Goal: Information Seeking & Learning: Compare options

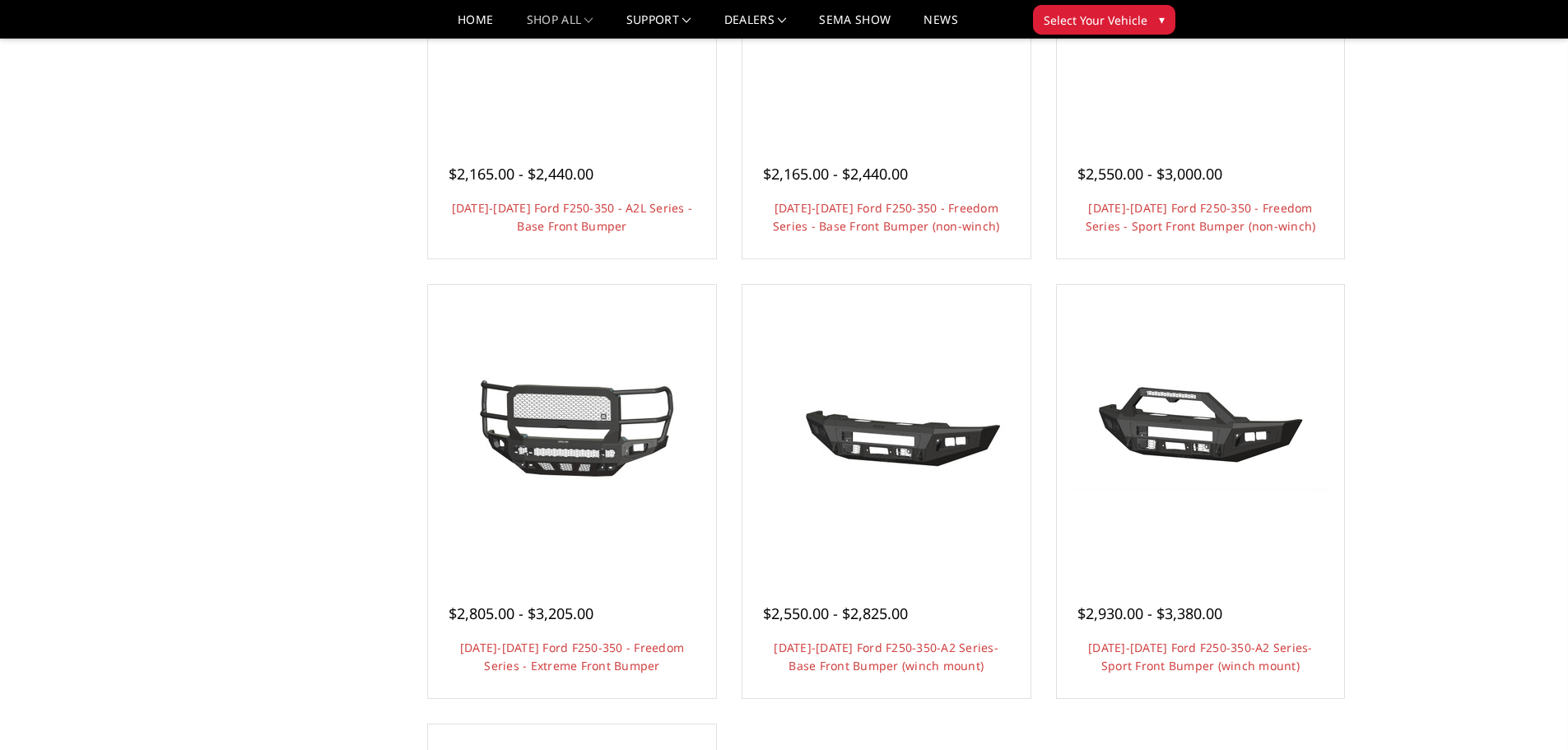
scroll to position [824, 0]
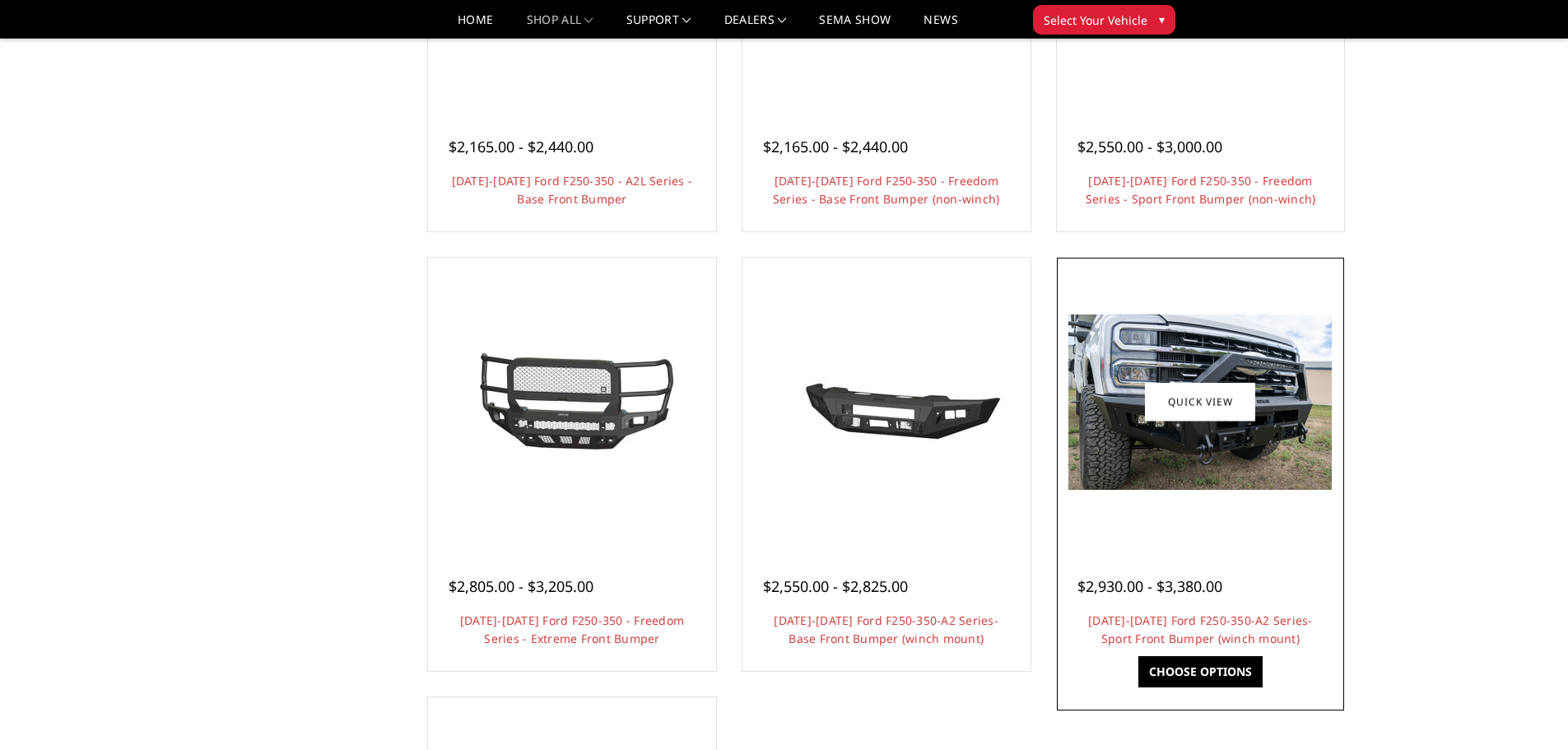
click at [1120, 470] on img at bounding box center [1200, 402] width 263 height 176
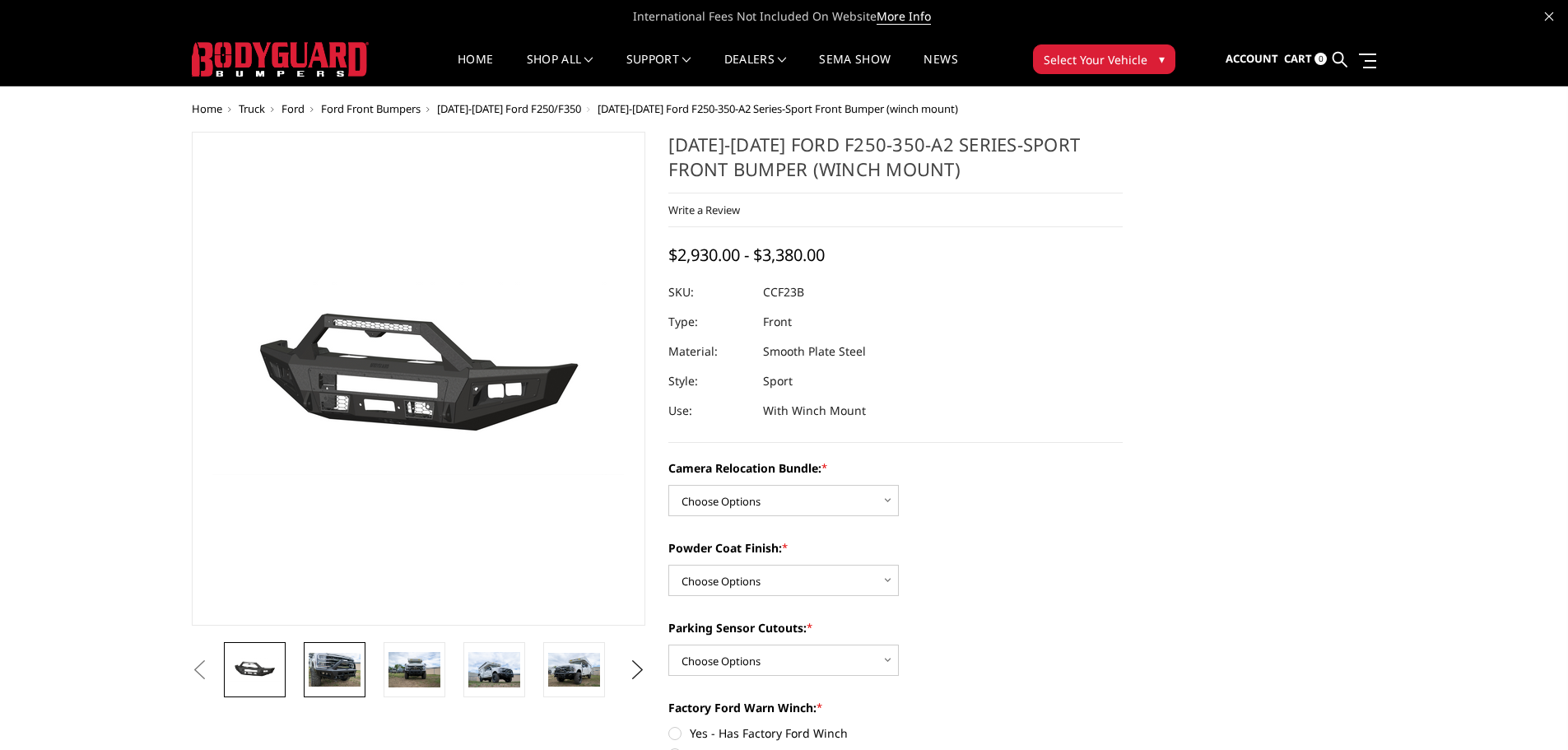
click at [317, 658] on img at bounding box center [335, 671] width 52 height 35
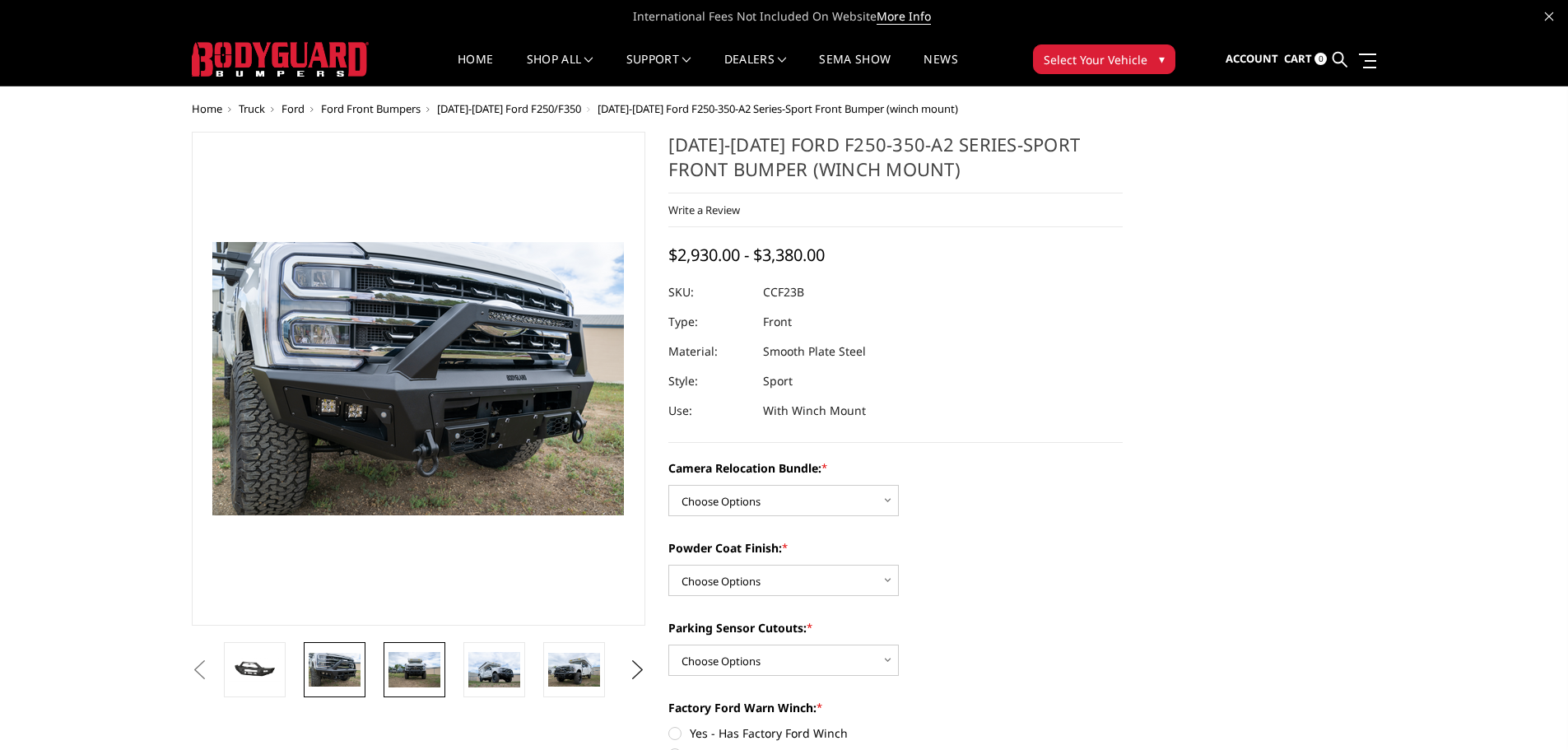
click at [412, 669] on img at bounding box center [414, 670] width 52 height 35
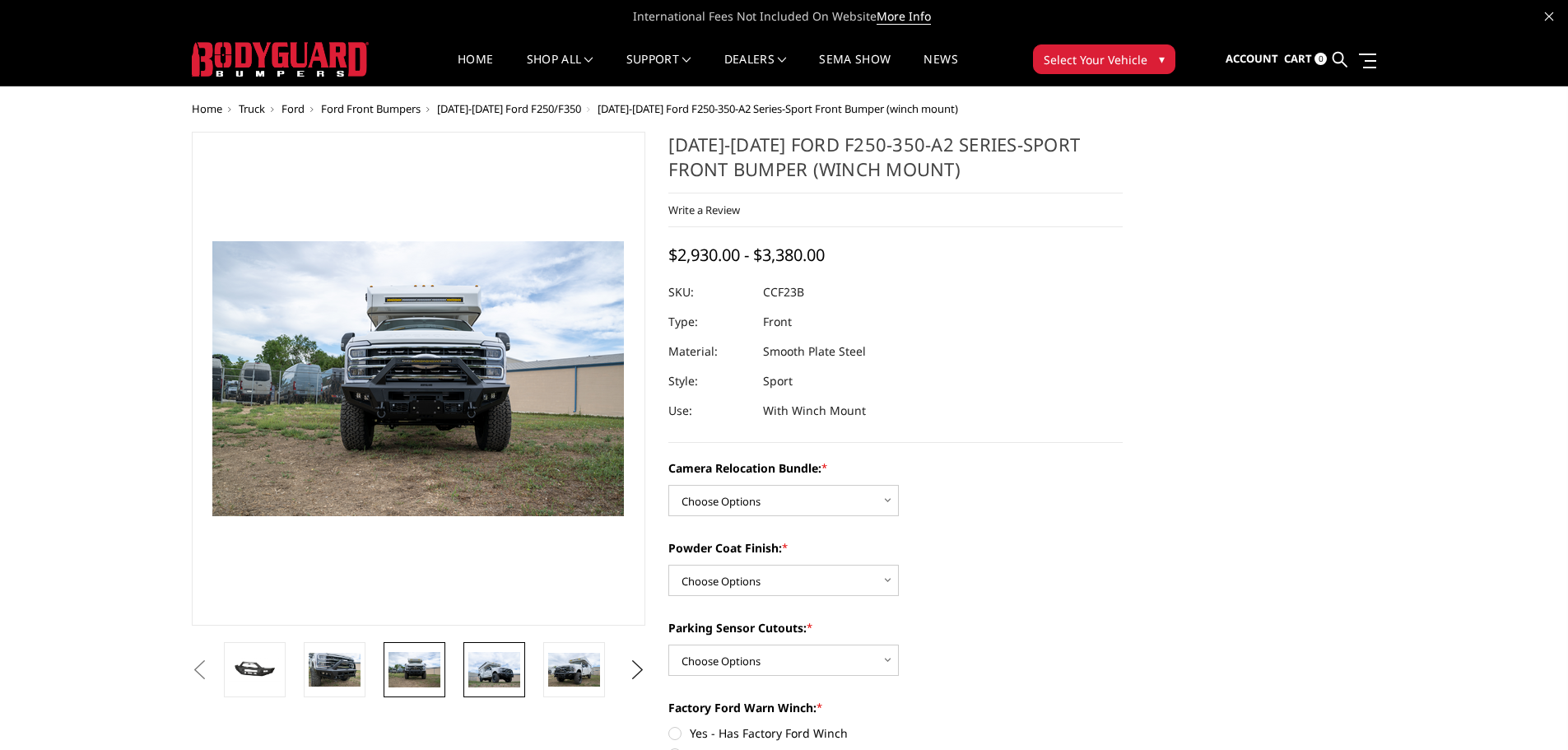
click at [486, 675] on img at bounding box center [494, 670] width 52 height 35
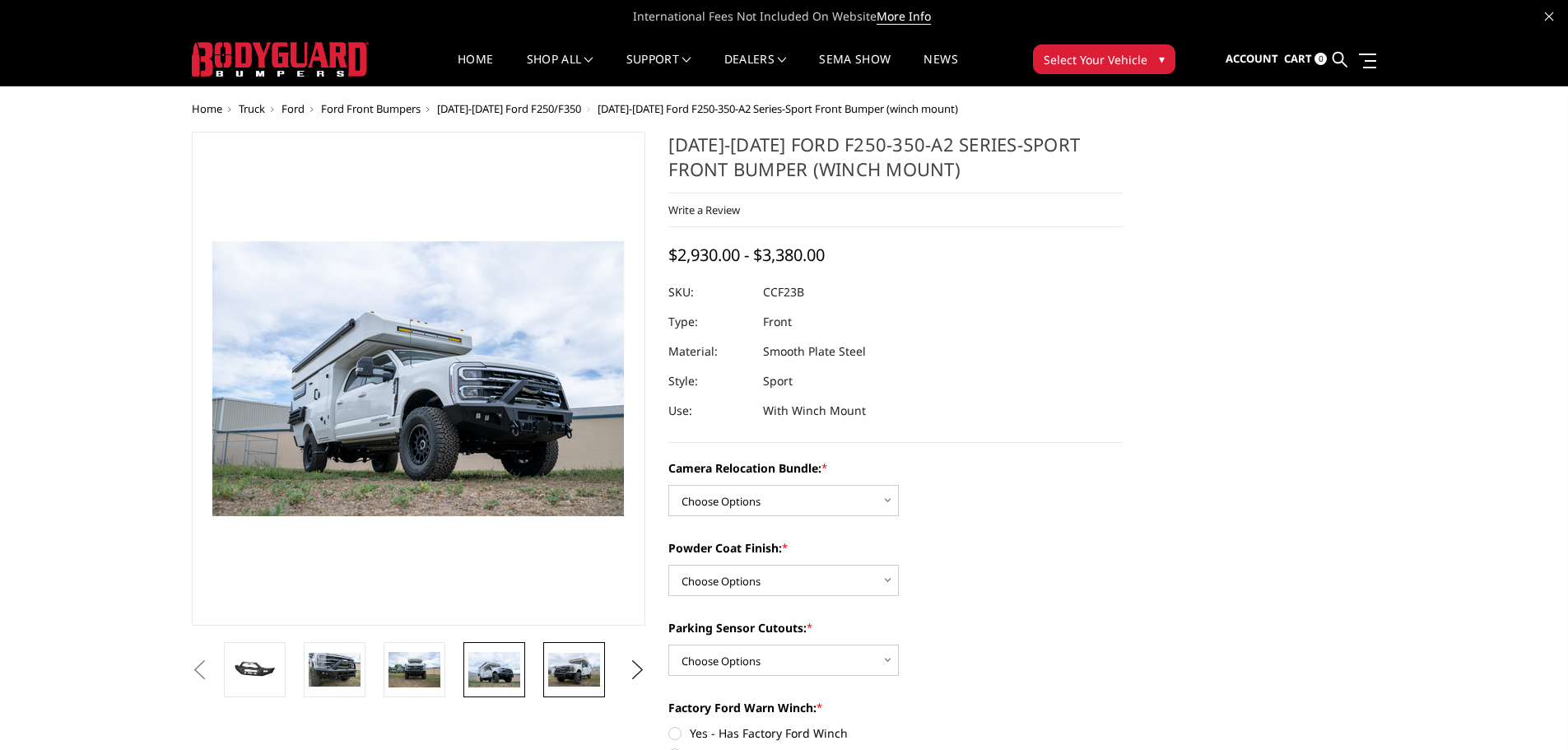
click at [568, 677] on img at bounding box center [574, 671] width 52 height 35
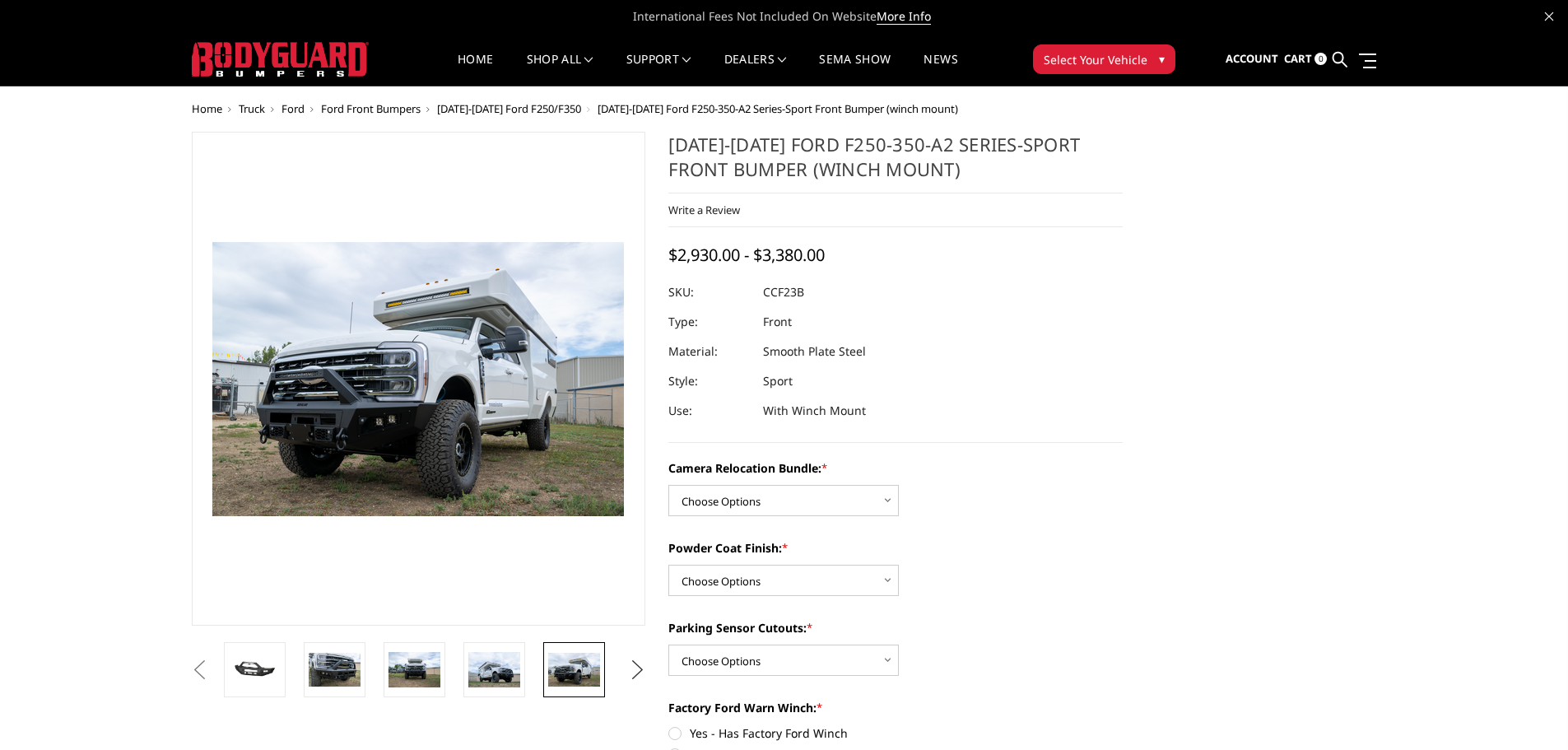
click at [630, 673] on button "Next" at bounding box center [636, 670] width 25 height 25
click at [567, 672] on img at bounding box center [574, 671] width 52 height 35
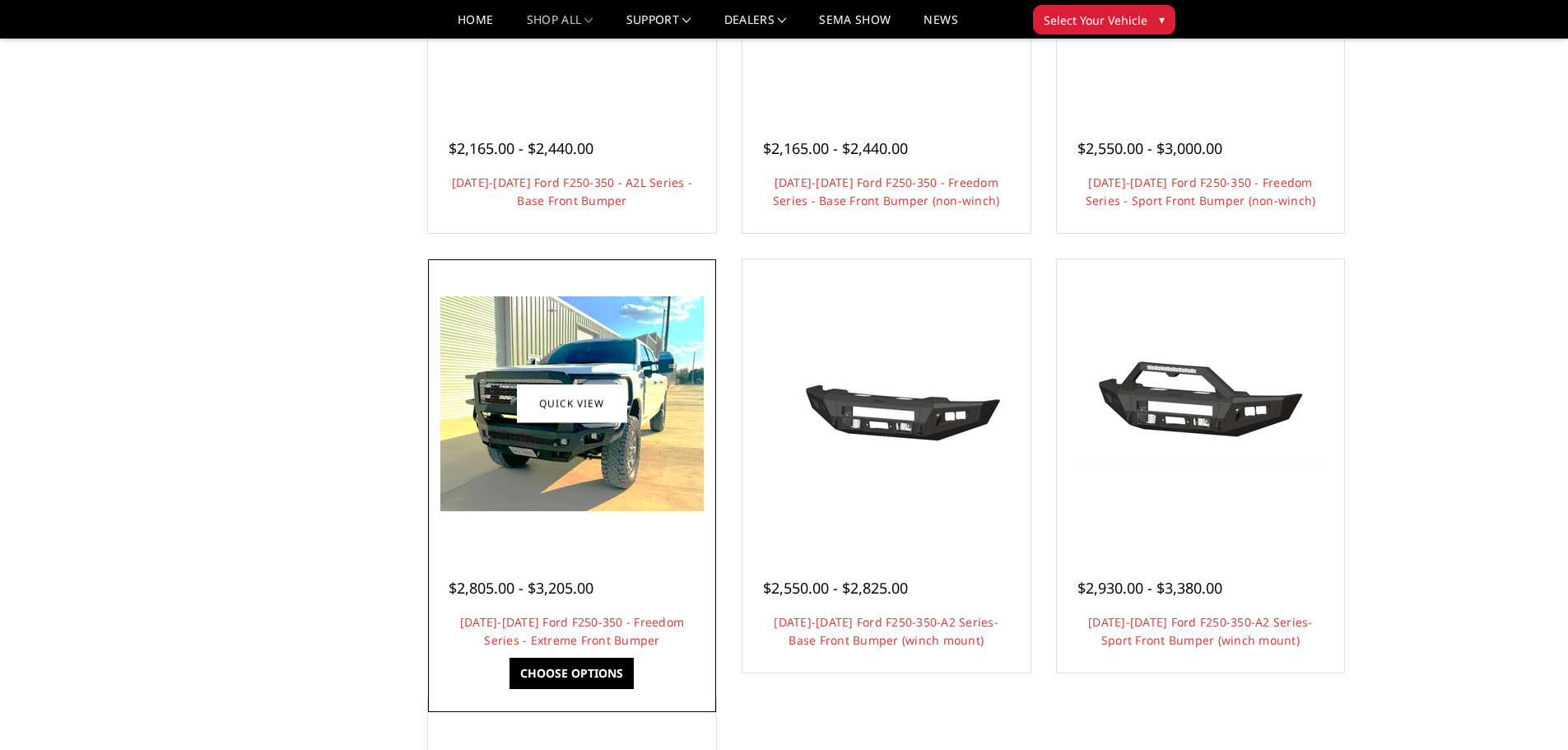
scroll to position [824, 0]
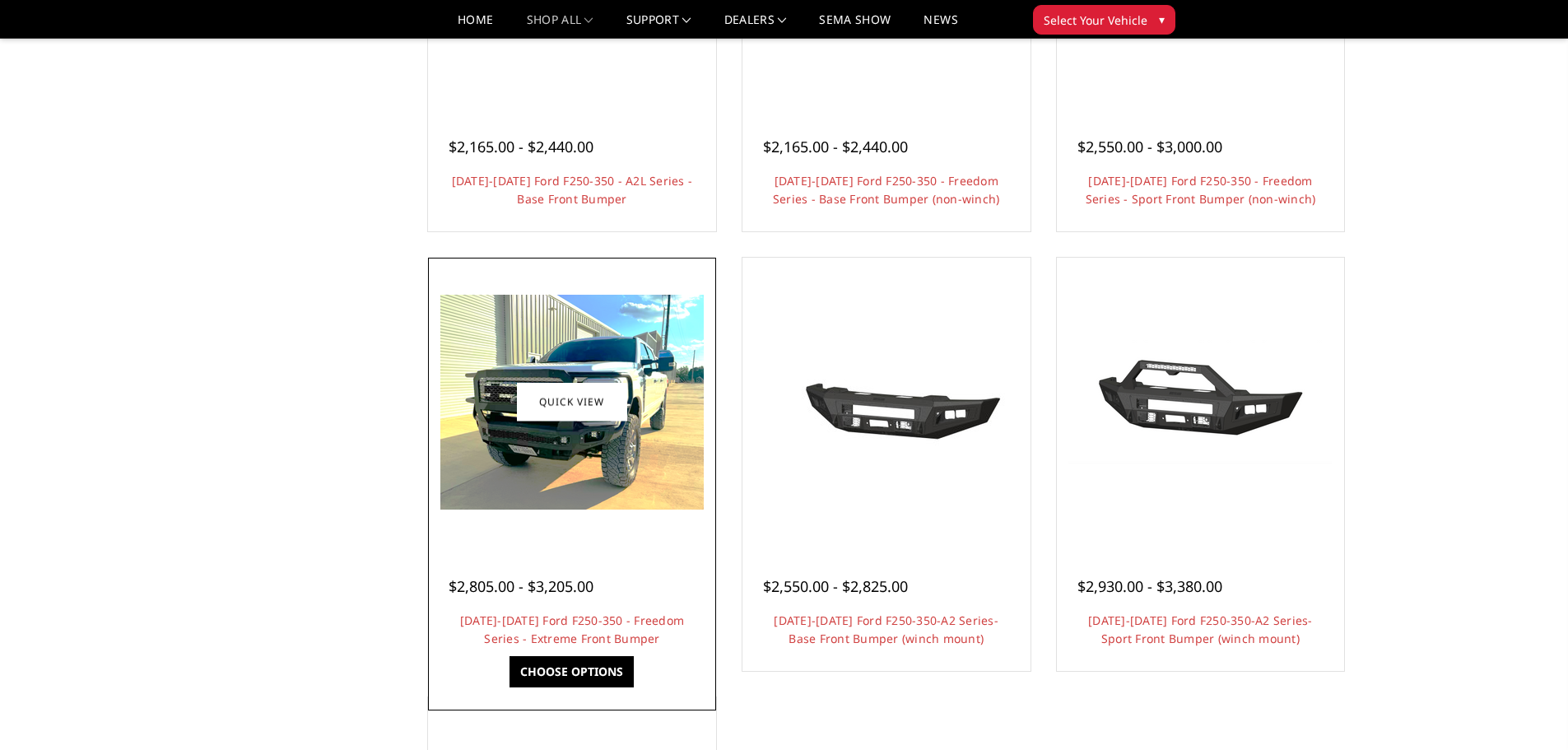
click at [578, 450] on img at bounding box center [572, 402] width 263 height 215
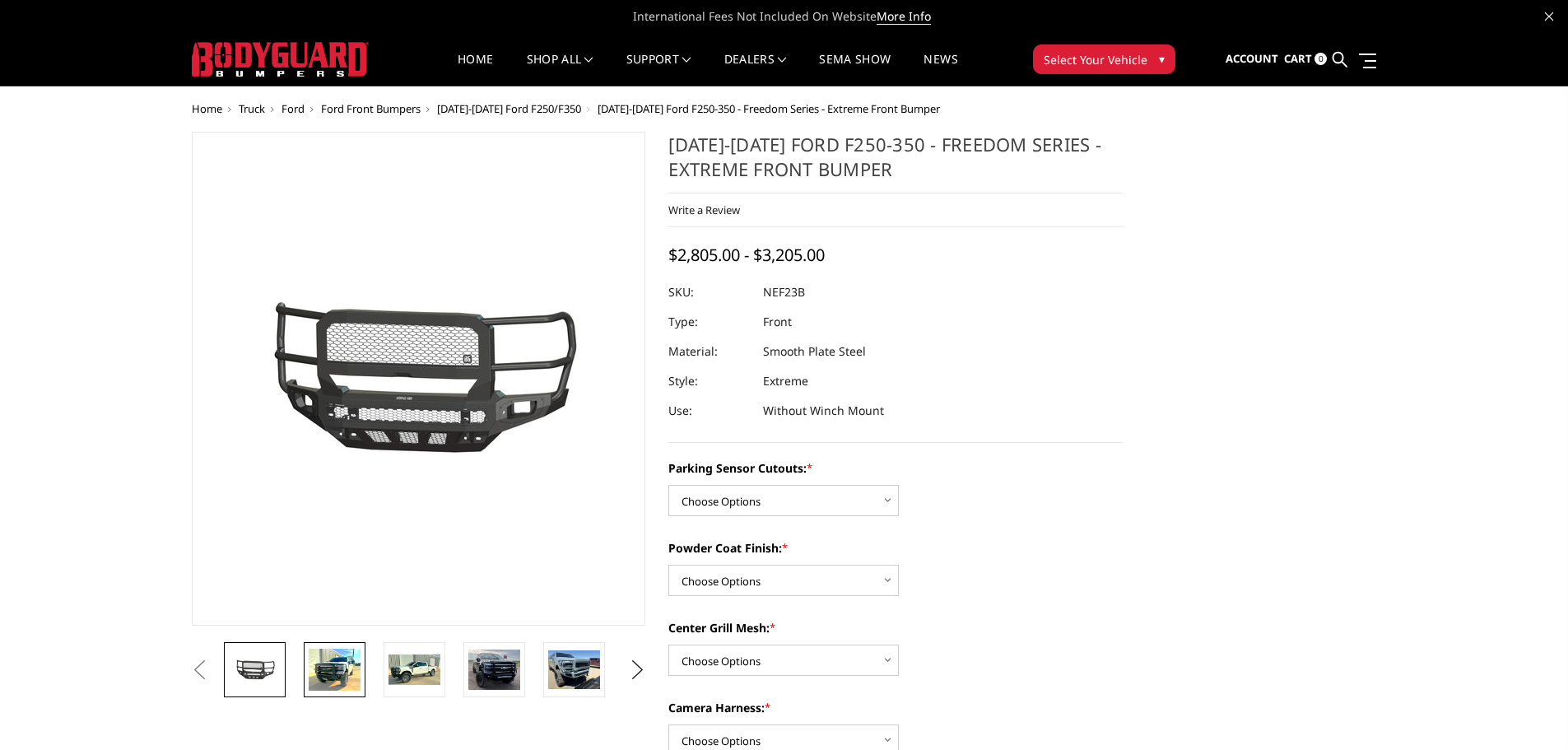
click at [334, 680] on img at bounding box center [335, 670] width 52 height 42
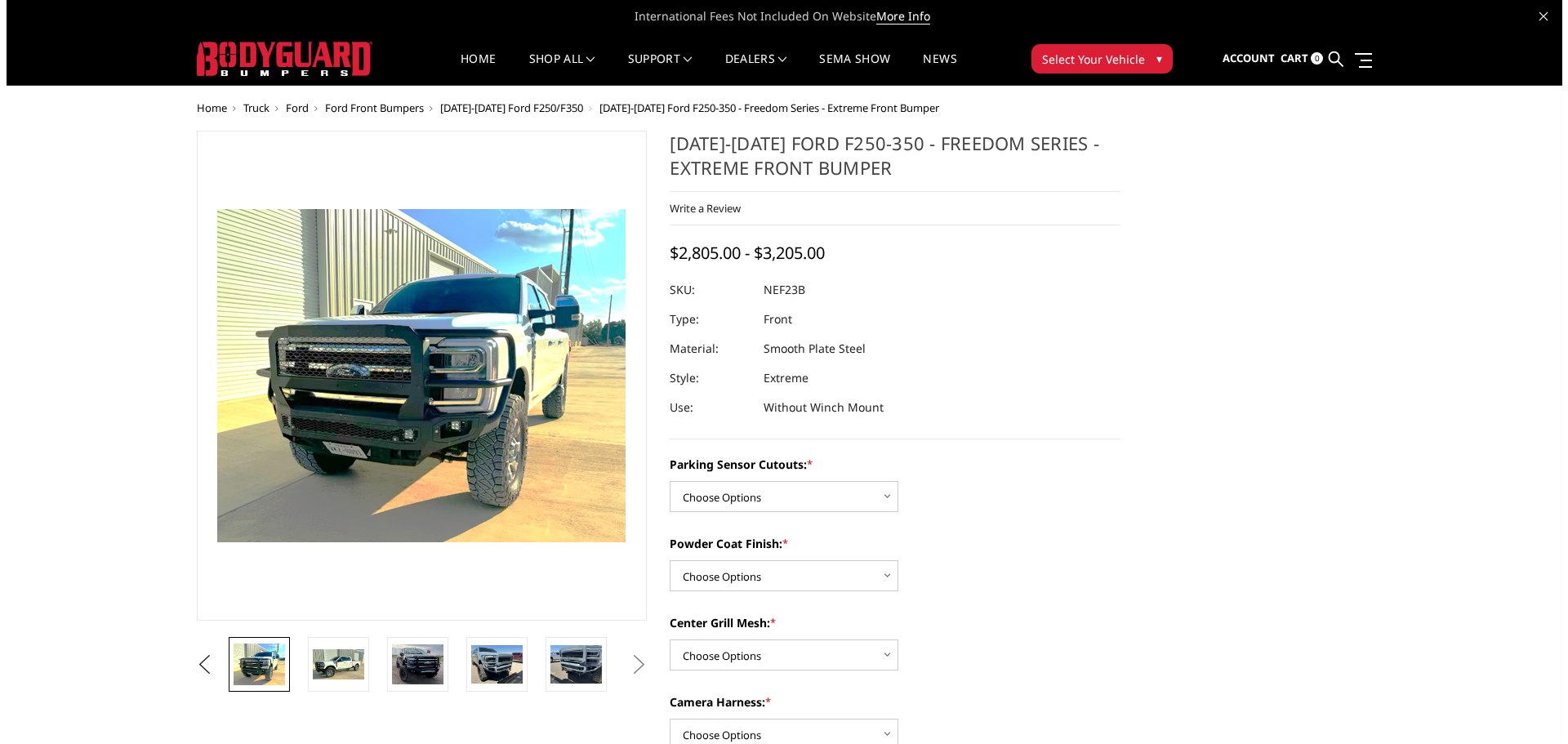
scroll to position [33, 0]
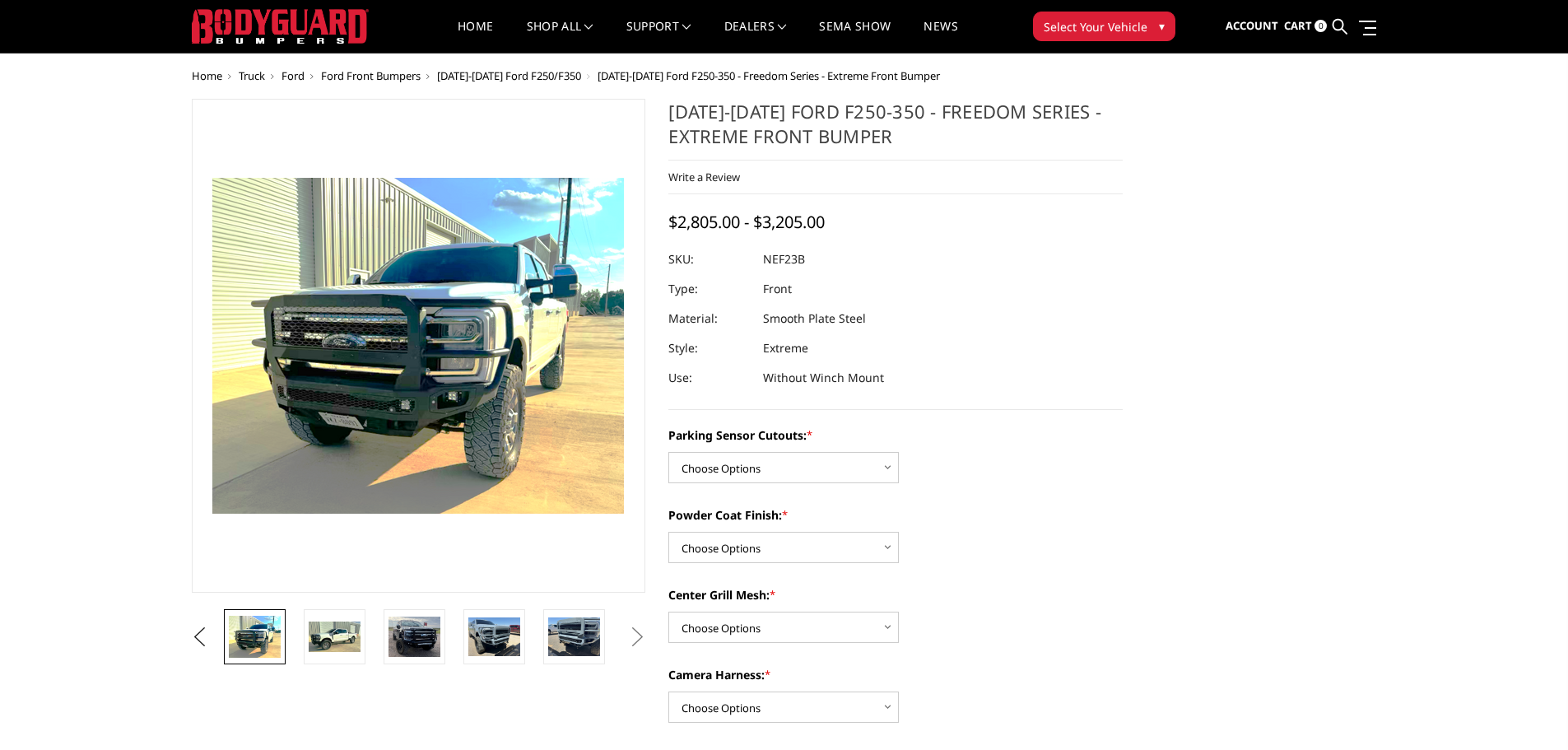
click at [223, 609] on link at bounding box center [254, 637] width 62 height 55
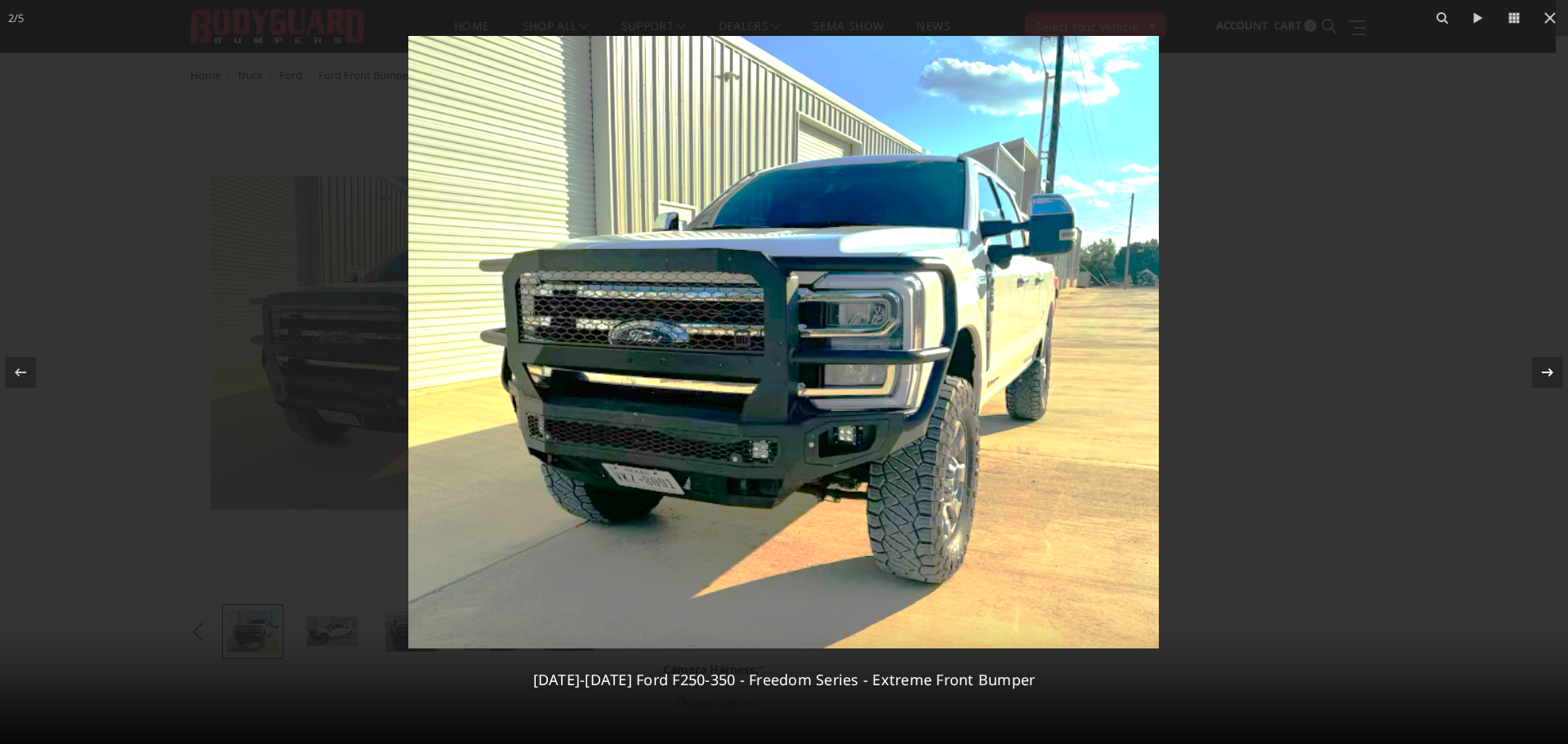
click at [1545, 377] on icon at bounding box center [1547, 372] width 19 height 19
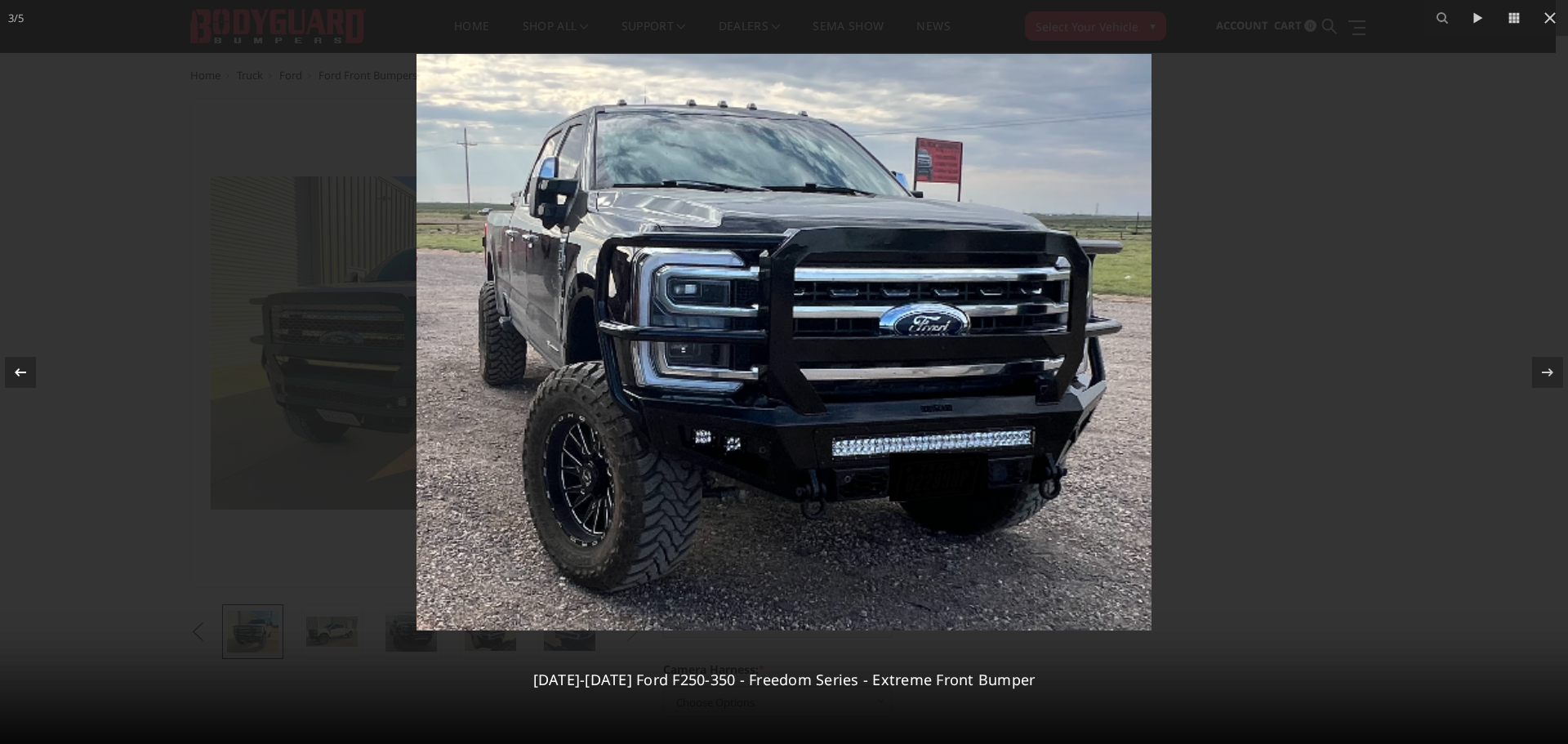
click at [24, 378] on icon at bounding box center [20, 372] width 19 height 19
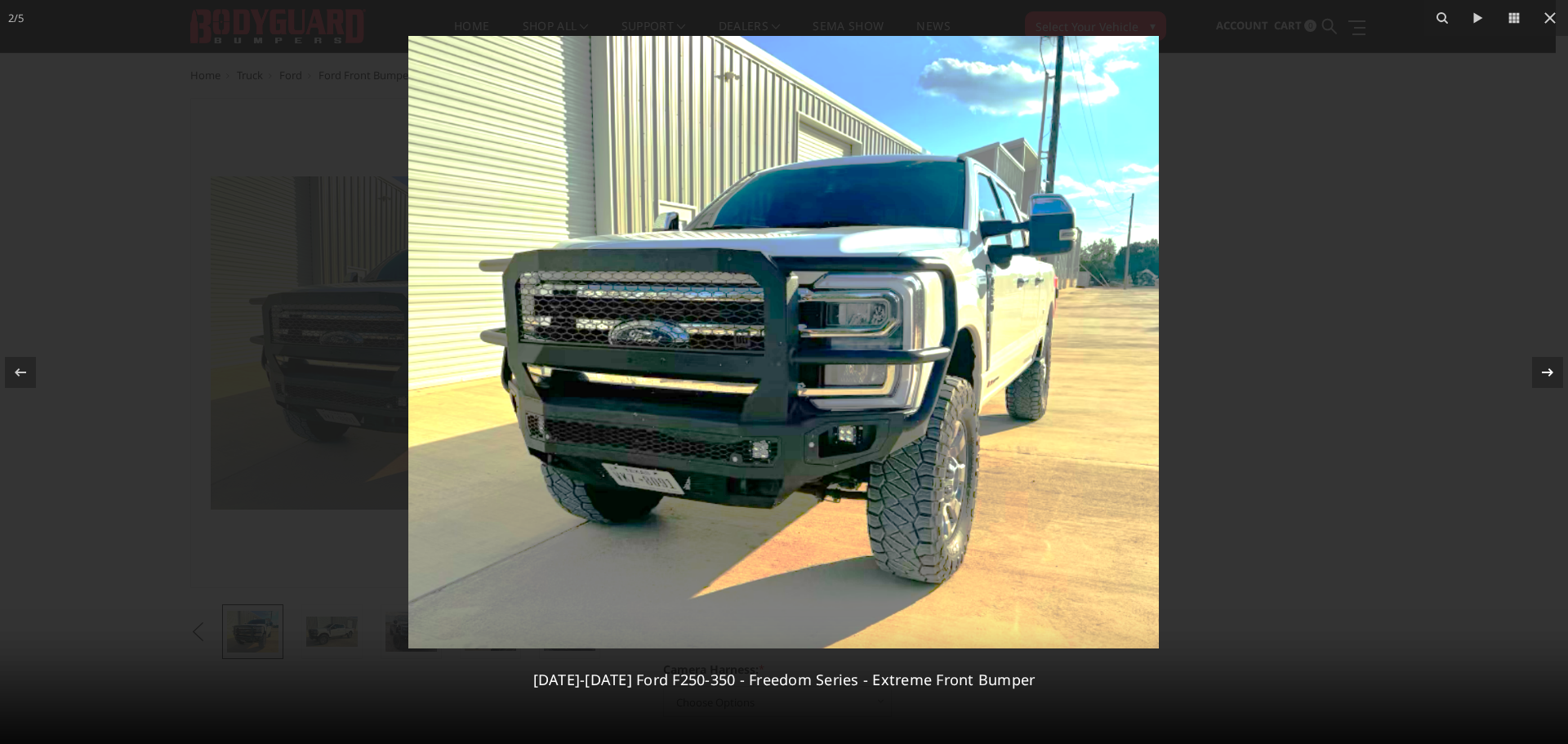
click at [1550, 372] on icon at bounding box center [1547, 372] width 12 height 8
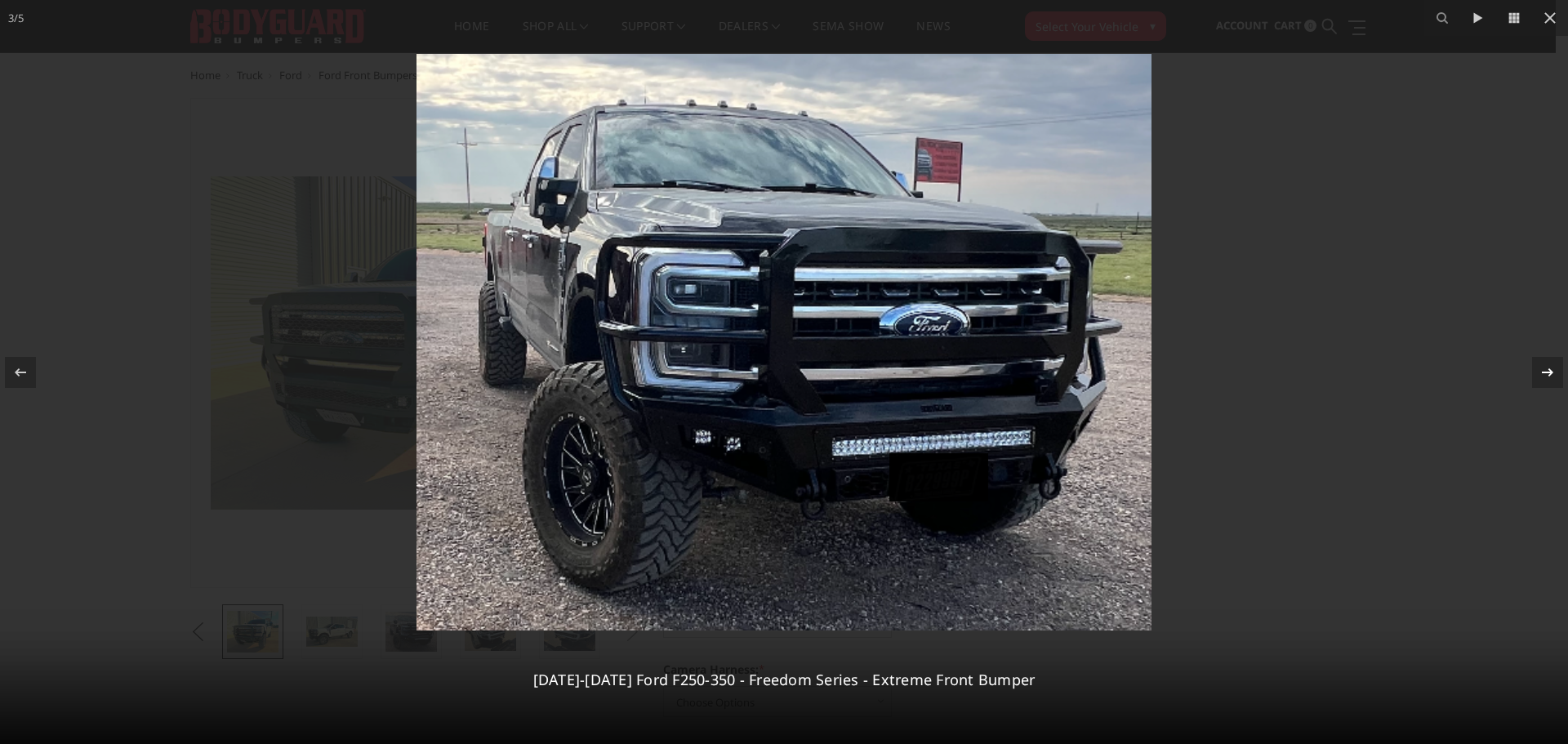
click at [1550, 372] on icon at bounding box center [1547, 372] width 12 height 8
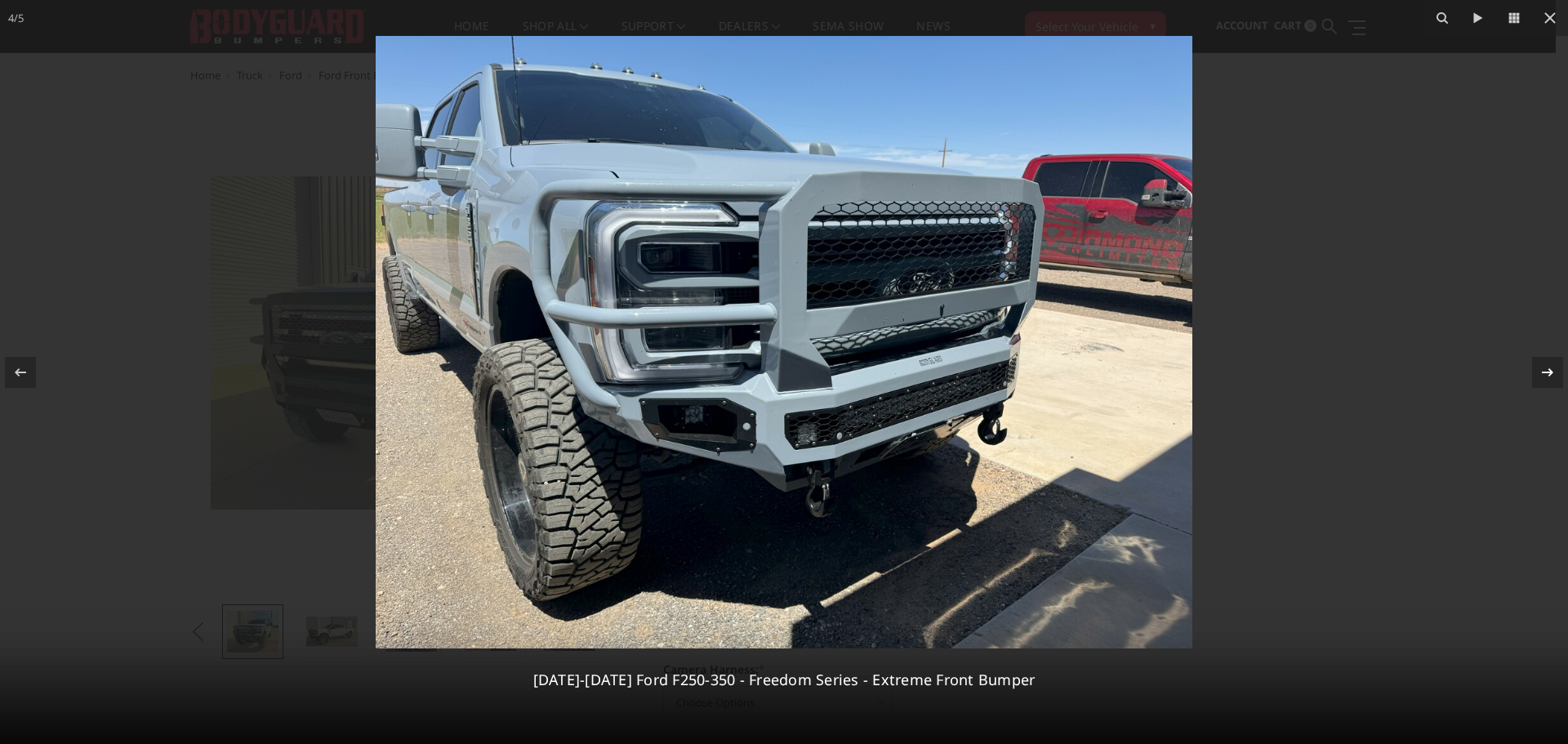
click at [1550, 372] on icon at bounding box center [1547, 372] width 12 height 8
